Goal: Task Accomplishment & Management: Manage account settings

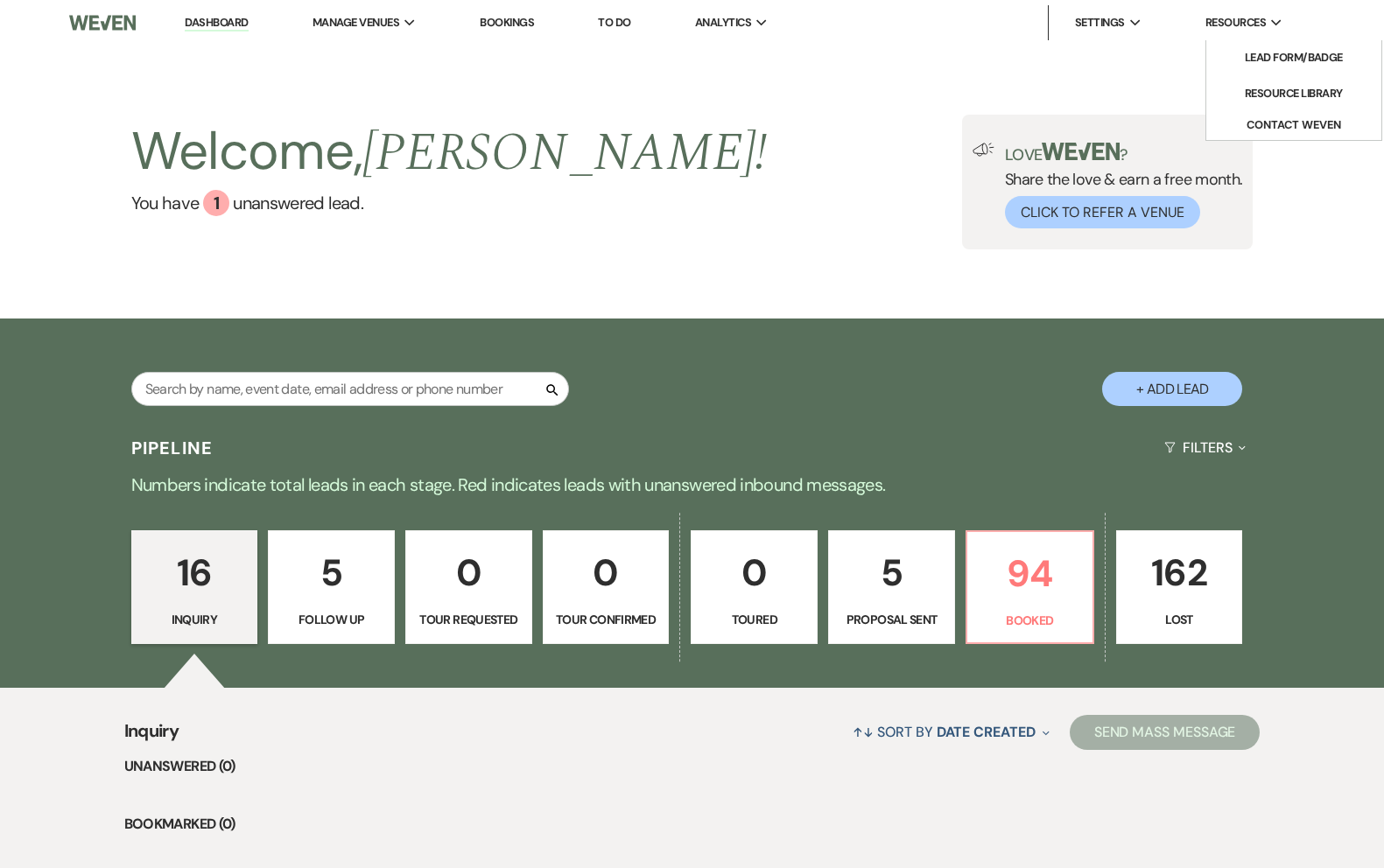
click at [1235, 24] on span "Resources" at bounding box center [1235, 23] width 60 height 17
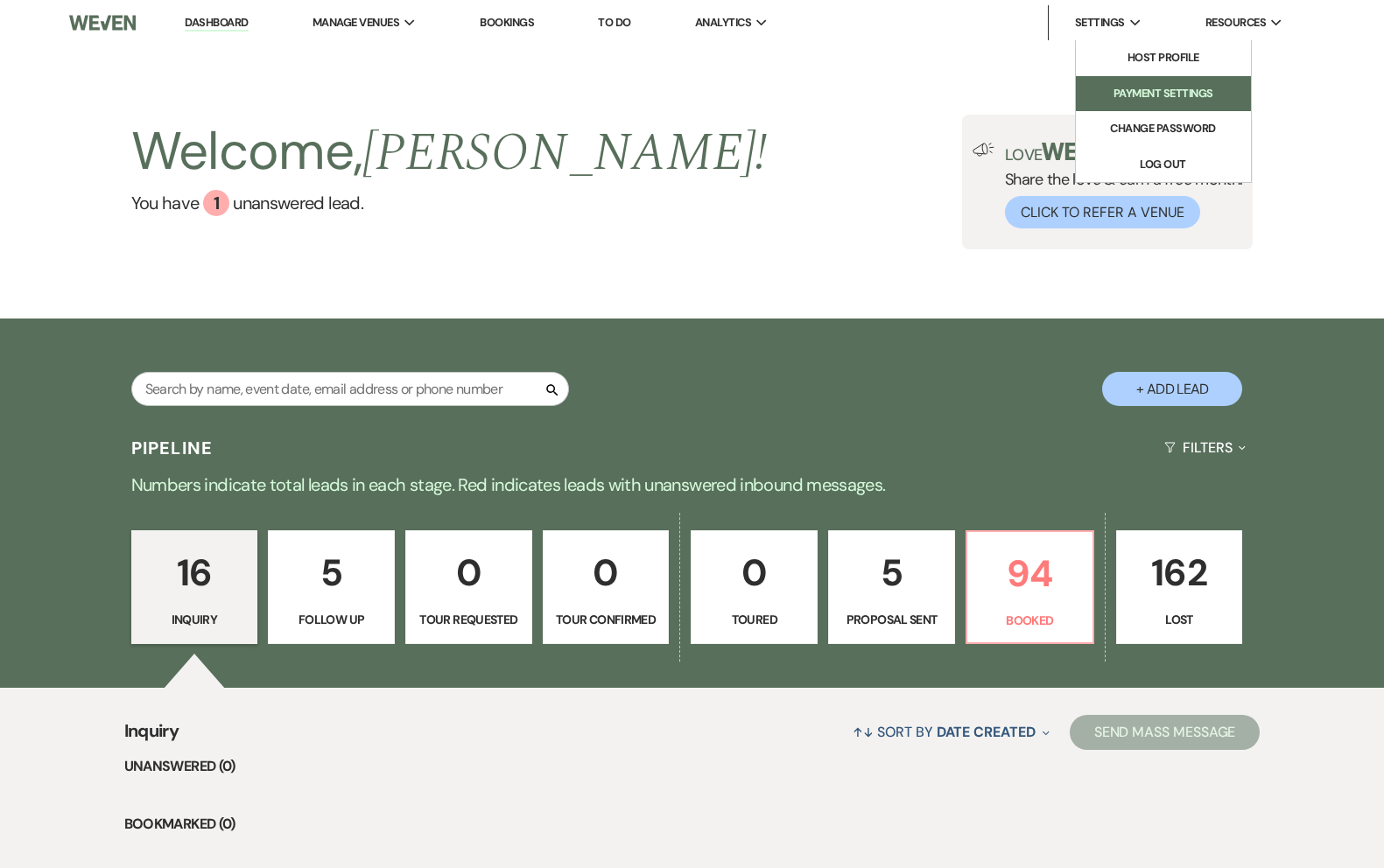
click at [1171, 91] on li "Payment Settings" at bounding box center [1163, 94] width 158 height 17
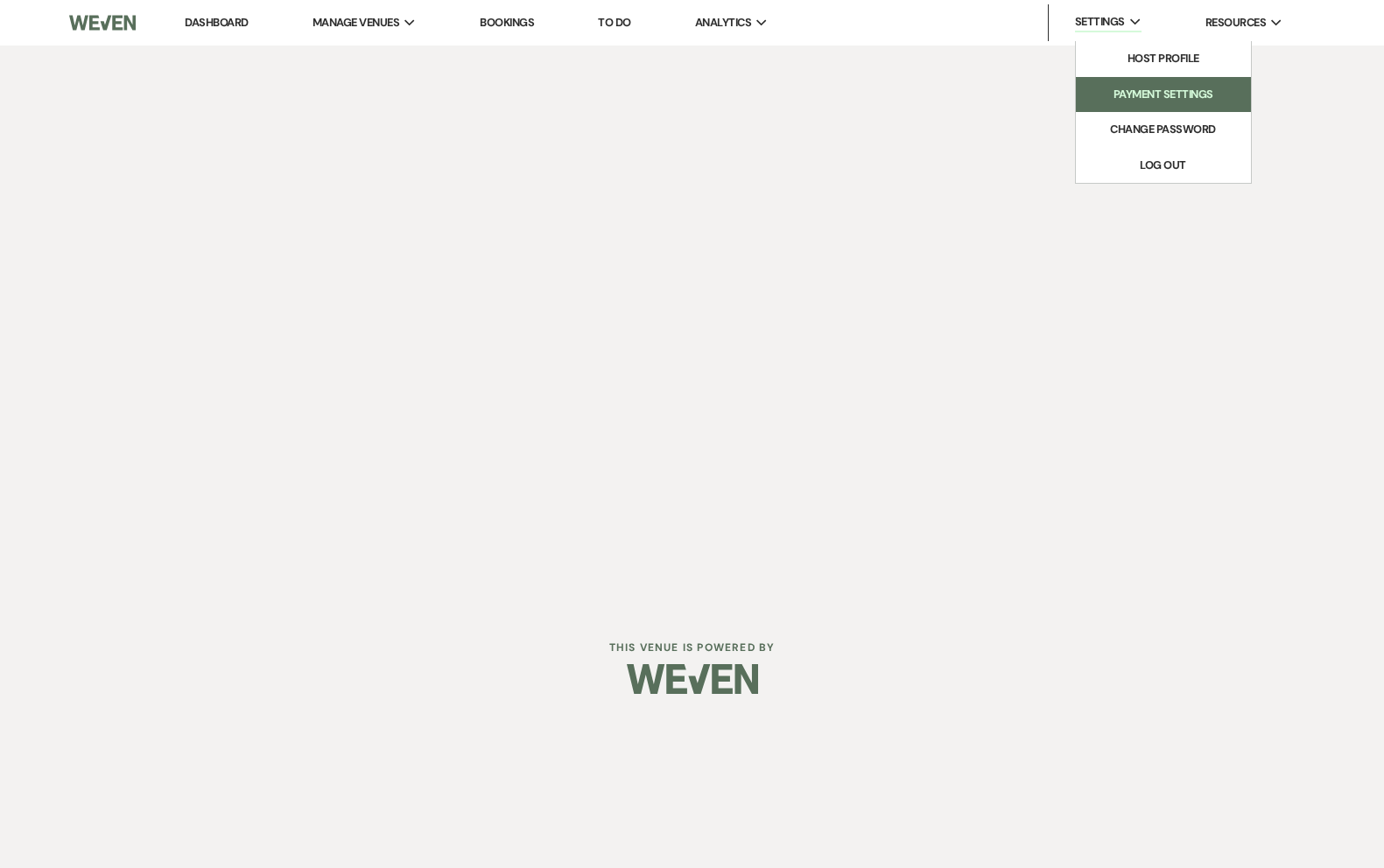
select select "true"
select select "325"
select select "true"
select select "325"
select select "true"
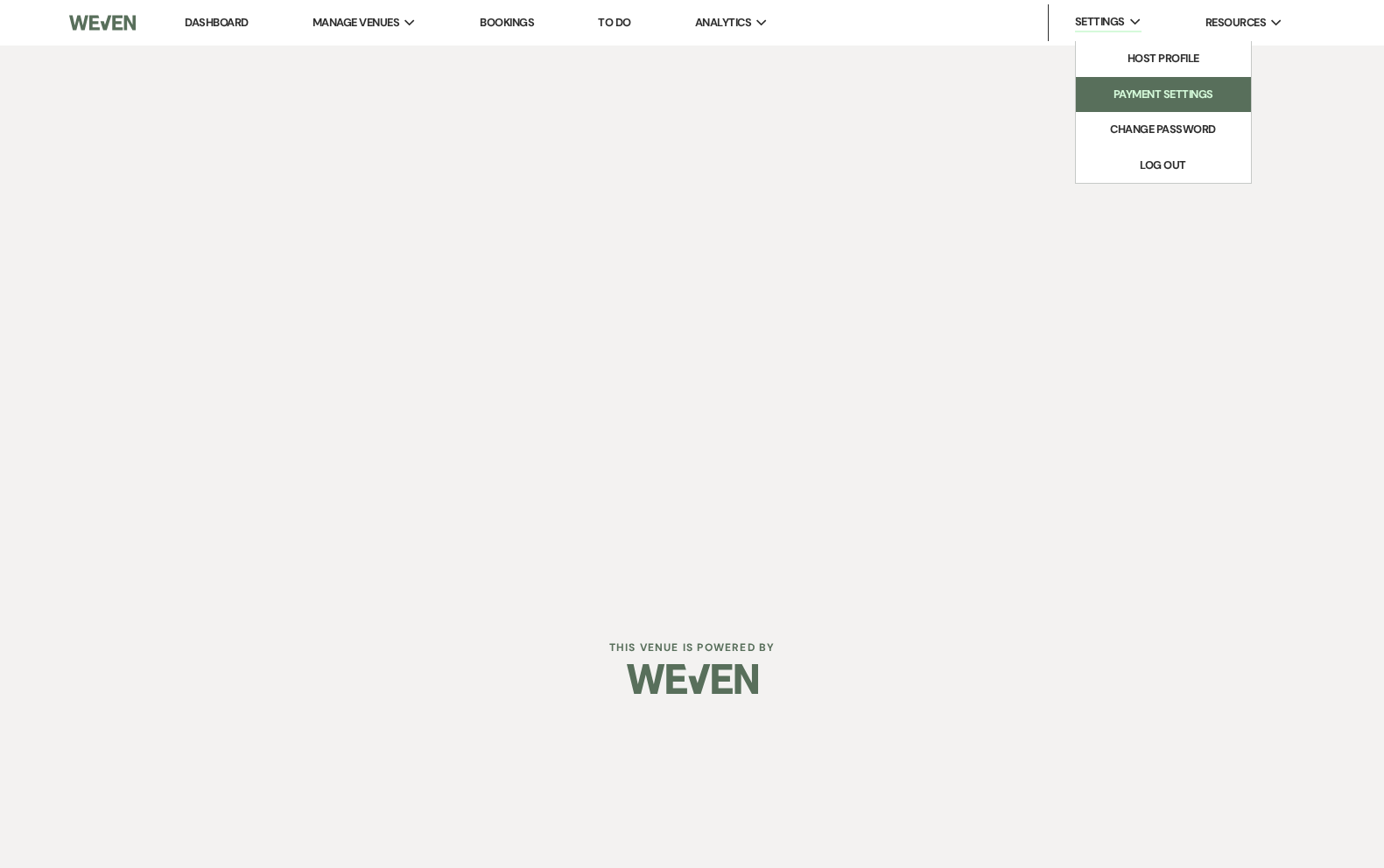
select select "325"
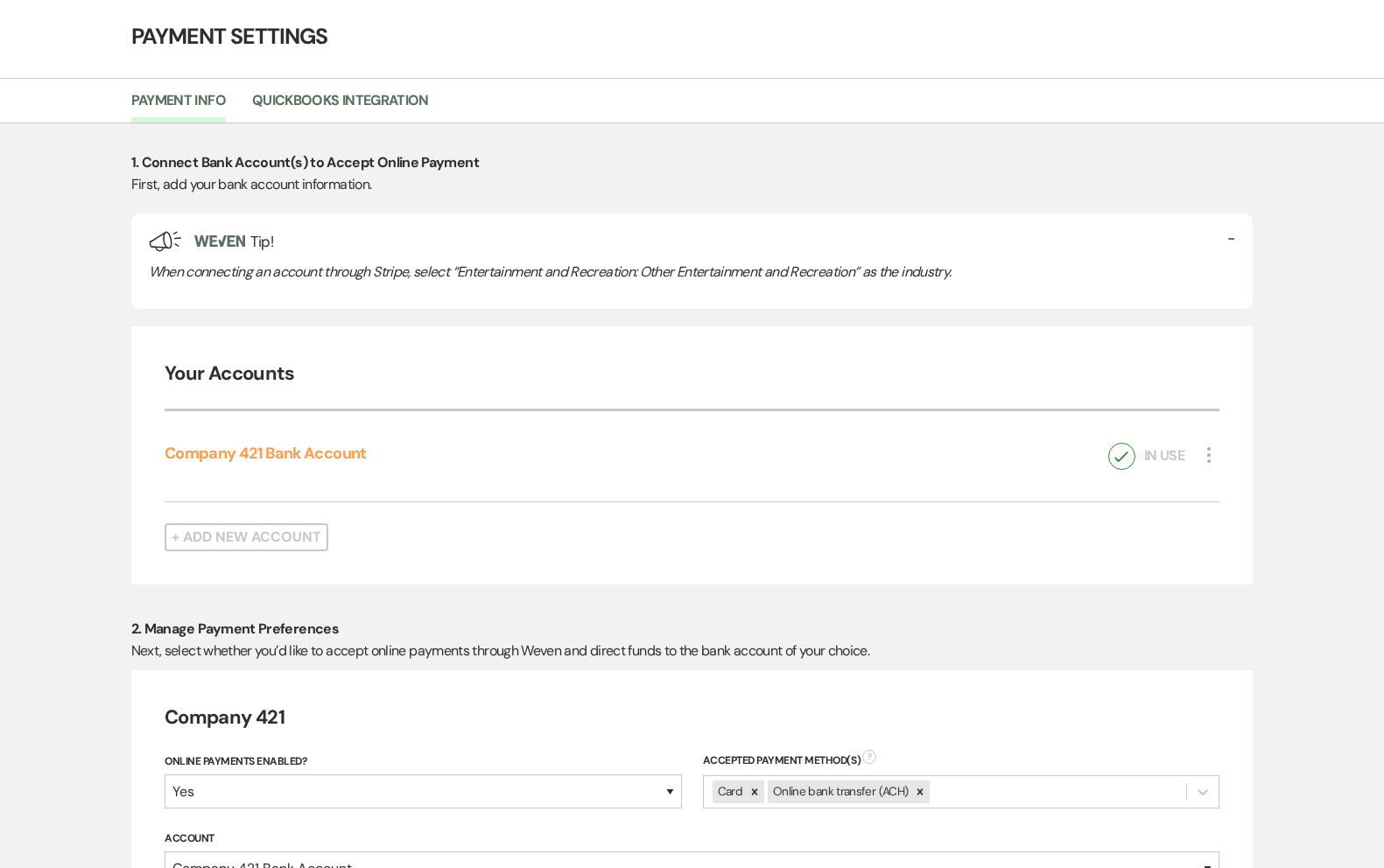
scroll to position [76, 0]
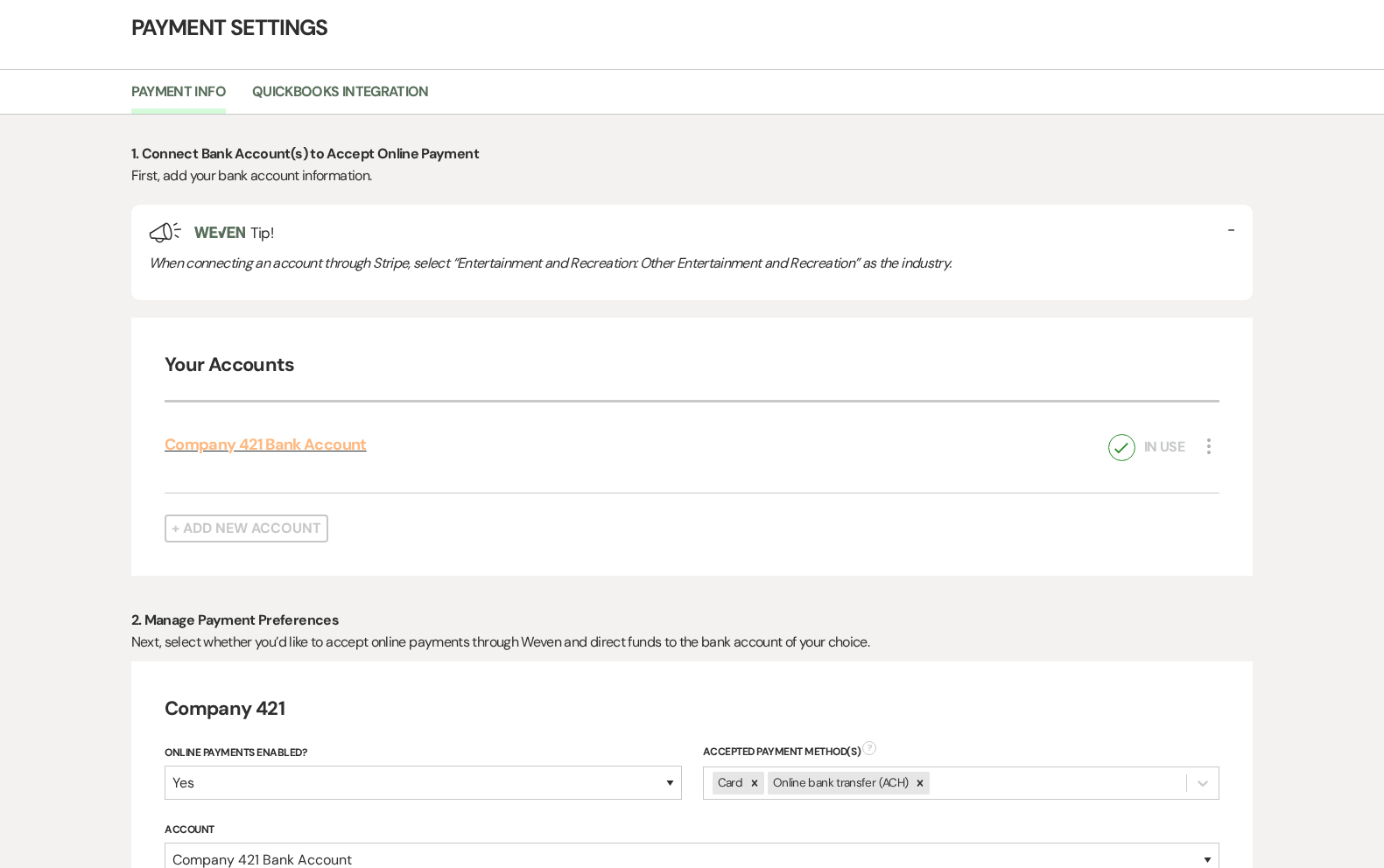
click at [345, 445] on link "Company 421 Bank Account" at bounding box center [265, 445] width 202 height 21
